Goal: Transaction & Acquisition: Book appointment/travel/reservation

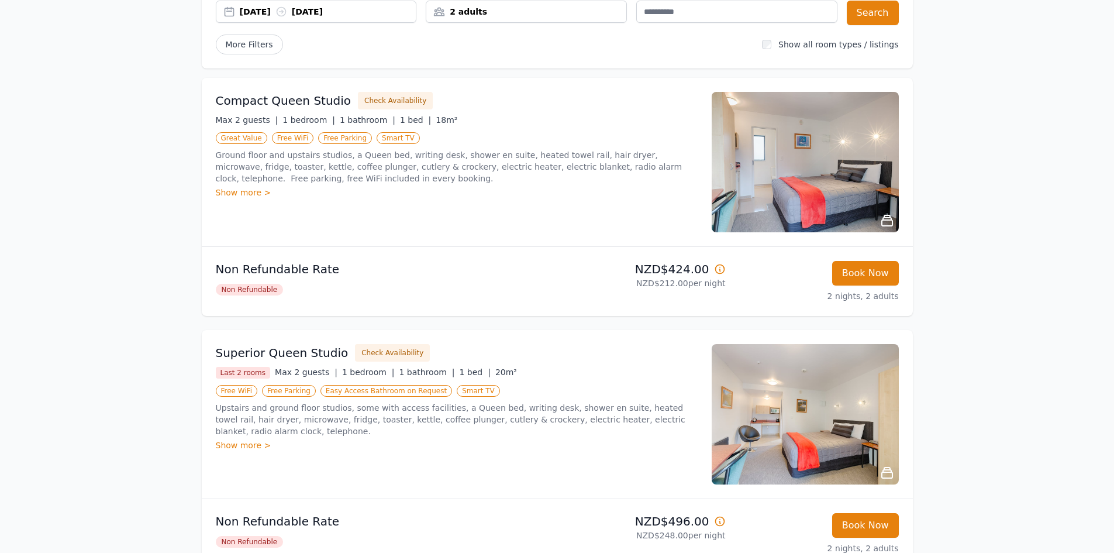
scroll to position [117, 0]
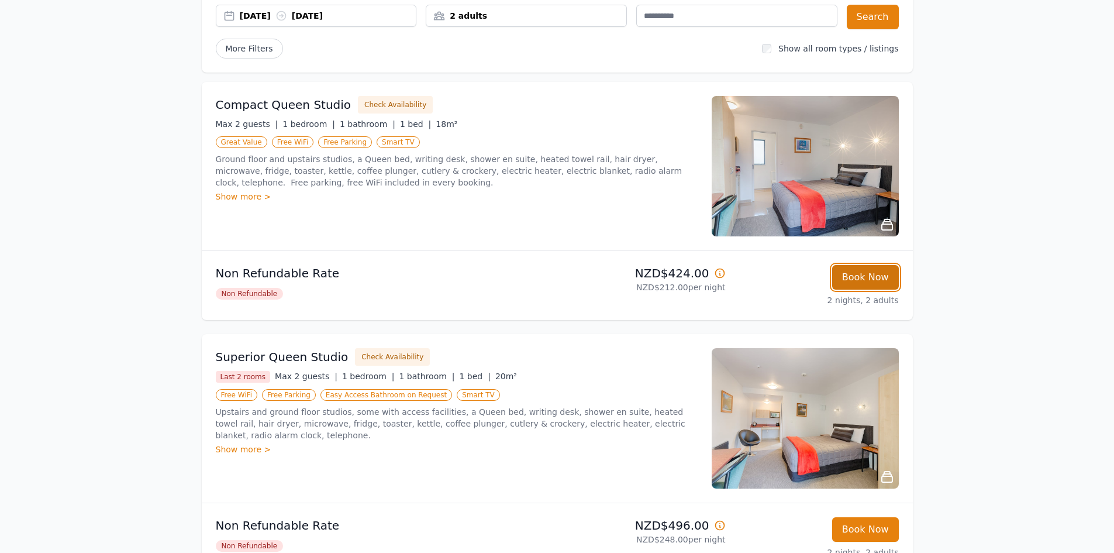
click at [870, 279] on button "Book Now" at bounding box center [865, 277] width 67 height 25
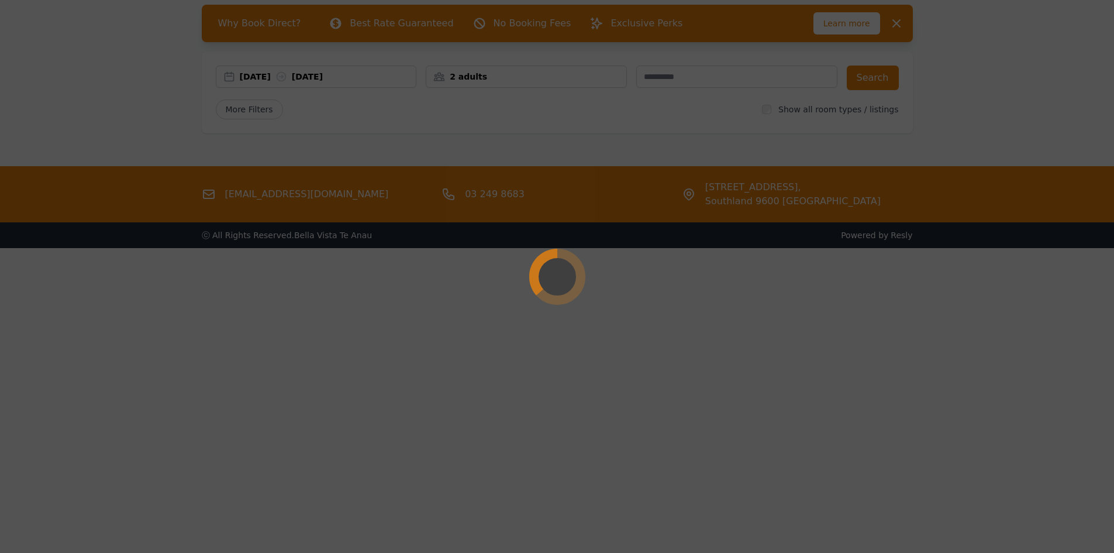
select select "**"
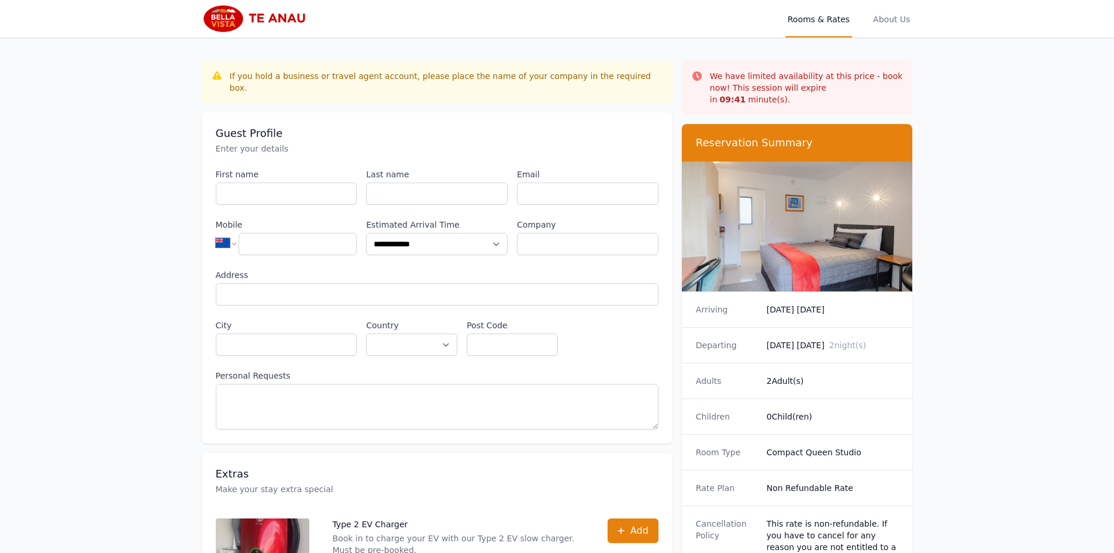
scroll to position [56, 0]
